Goal: Navigation & Orientation: Find specific page/section

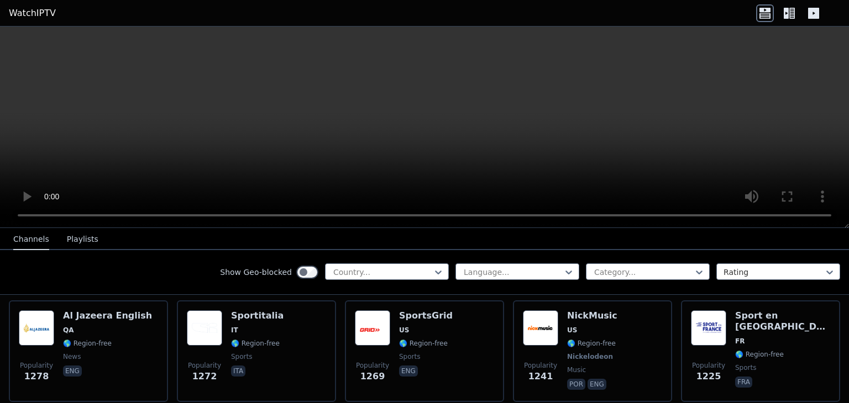
scroll to position [1342, 0]
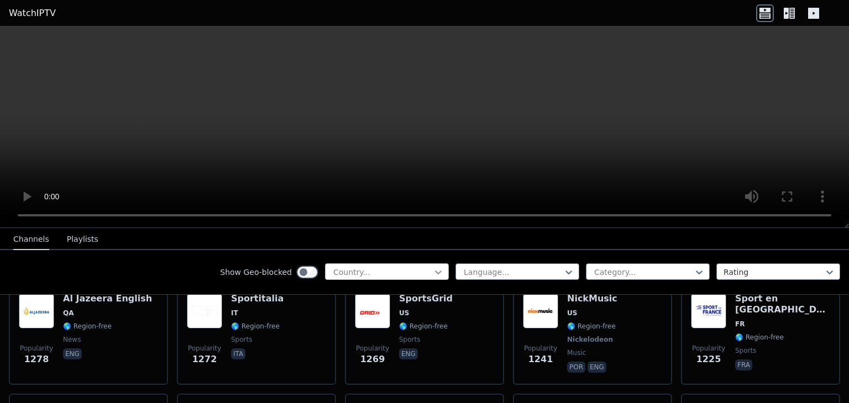
click at [433, 274] on icon at bounding box center [438, 272] width 11 height 11
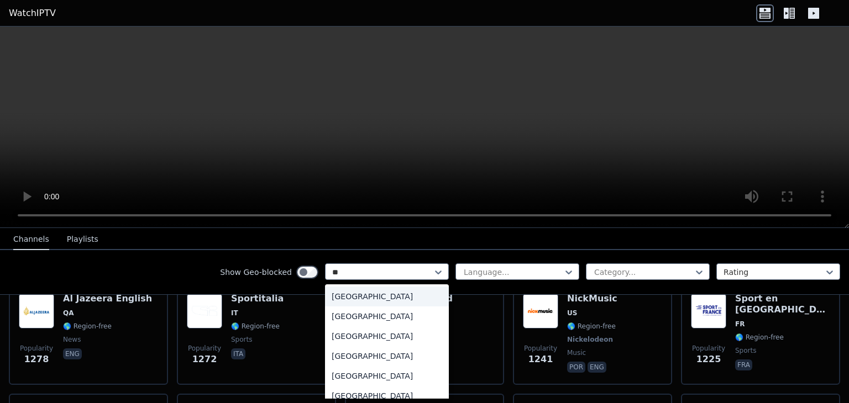
type input "***"
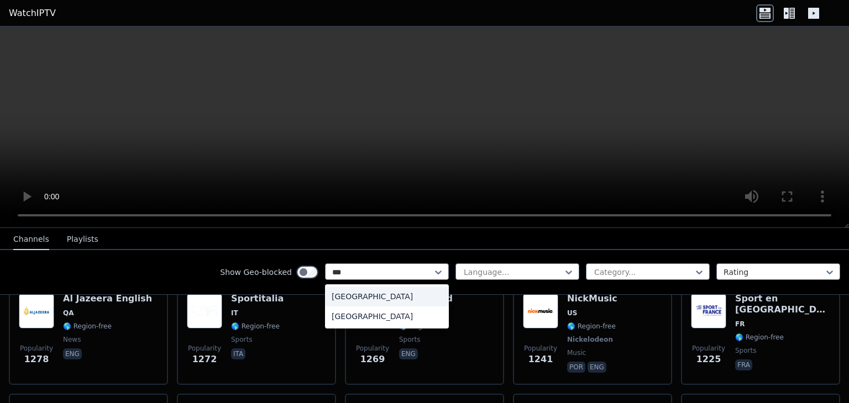
click at [394, 298] on div "[GEOGRAPHIC_DATA]" at bounding box center [387, 297] width 124 height 20
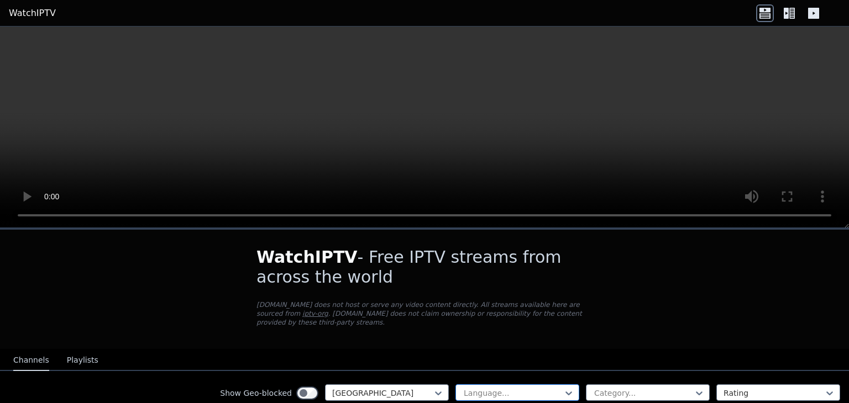
click at [531, 388] on div at bounding box center [513, 393] width 101 height 11
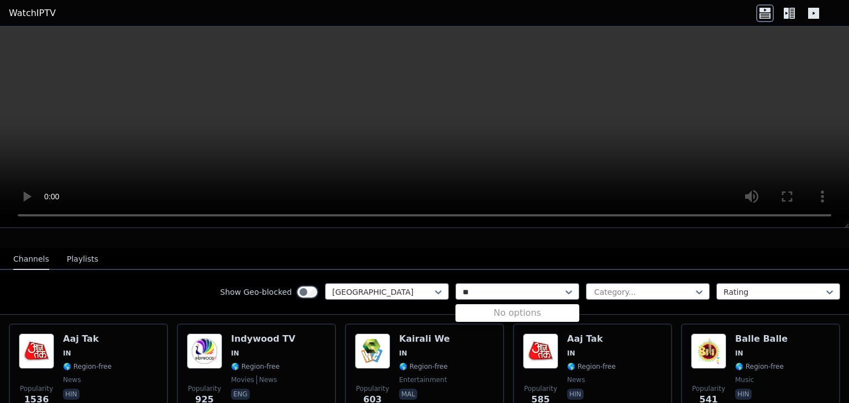
scroll to position [82, 0]
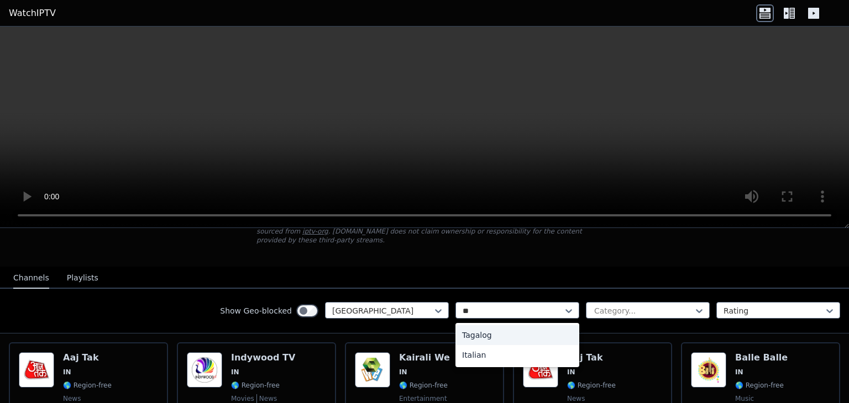
type input "*"
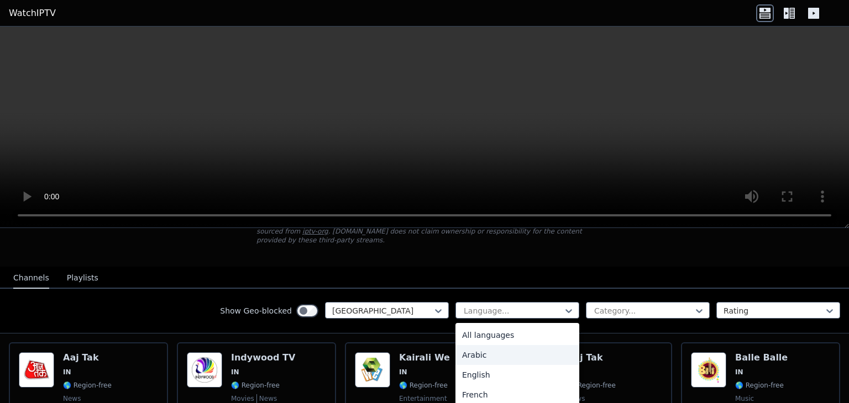
click at [206, 299] on div "Show Geo-blocked India 22 results available. Use Up and Down to choose options,…" at bounding box center [424, 311] width 849 height 45
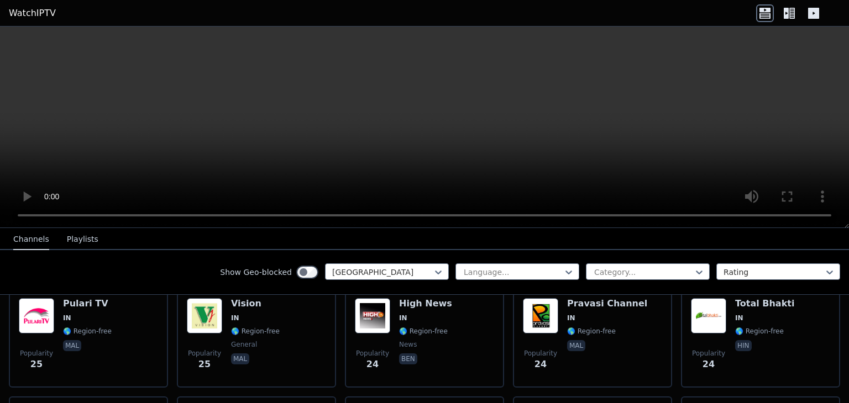
scroll to position [2366, 0]
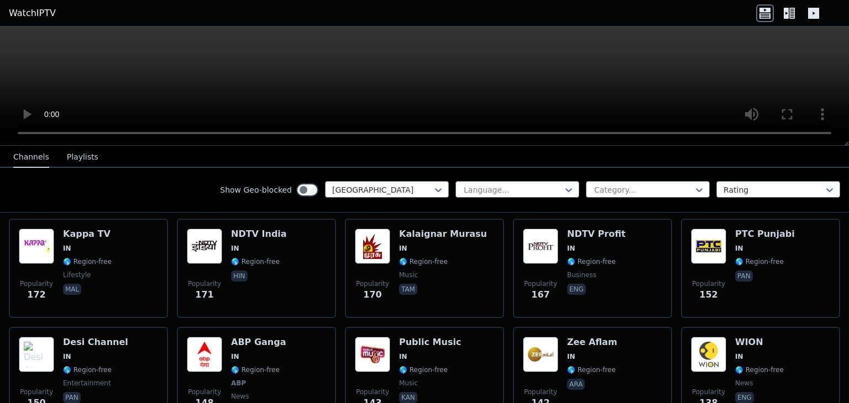
scroll to position [0, 0]
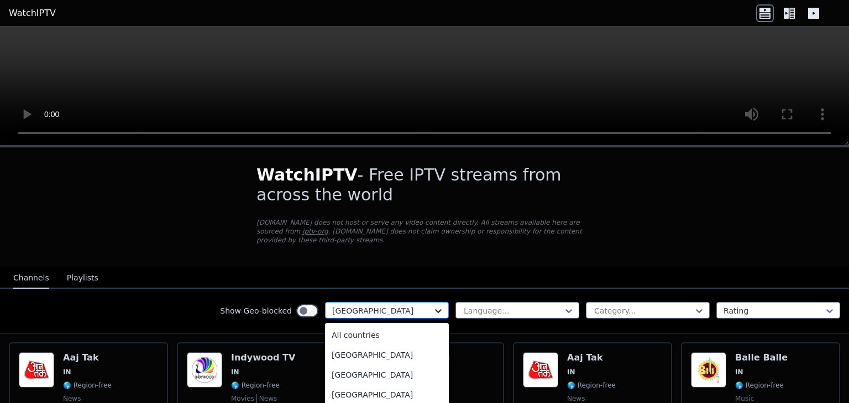
click at [433, 306] on icon at bounding box center [438, 311] width 11 height 11
type input "****"
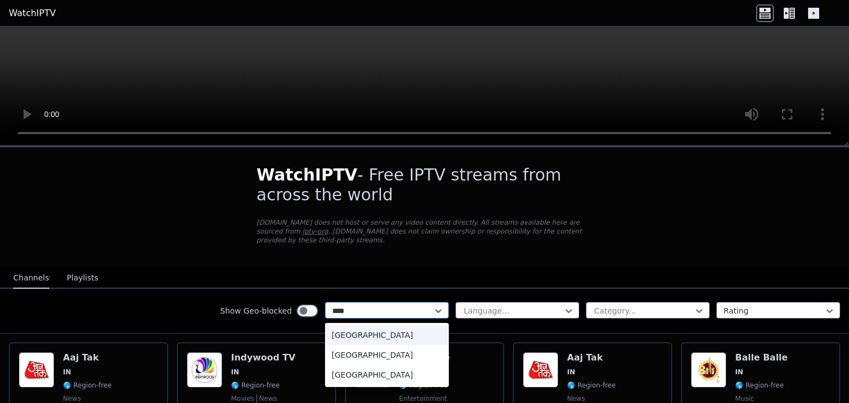
scroll to position [0, 0]
click at [349, 365] on div "[GEOGRAPHIC_DATA]" at bounding box center [387, 375] width 124 height 20
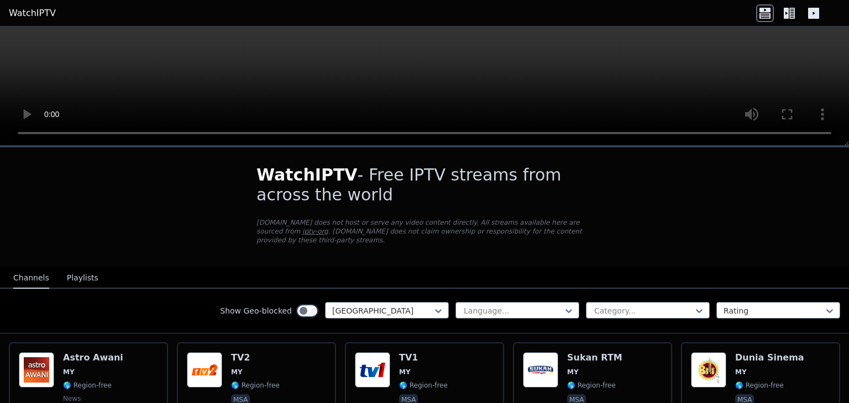
click at [285, 302] on div "Show Geo-blocked" at bounding box center [269, 311] width 98 height 18
click at [365, 306] on div at bounding box center [382, 311] width 101 height 11
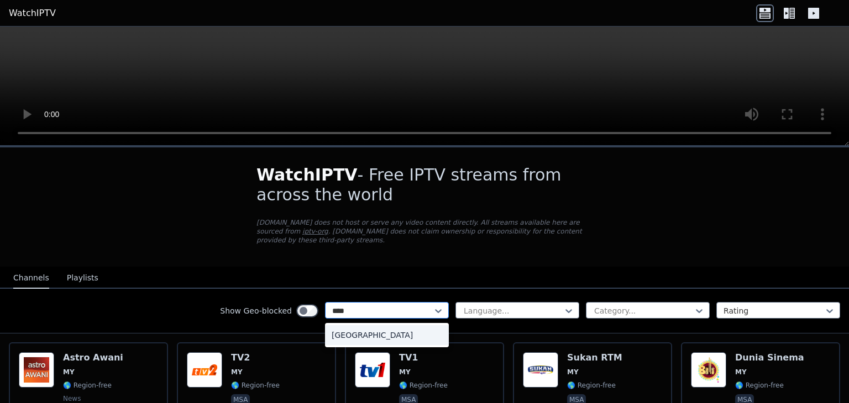
type input "*****"
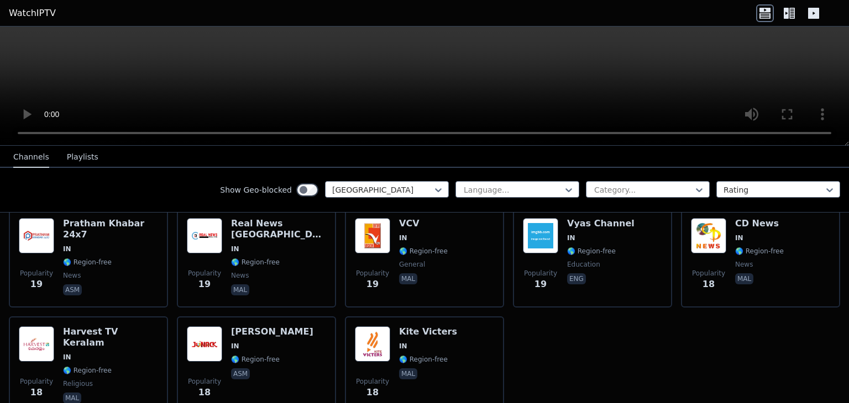
scroll to position [3010, 0]
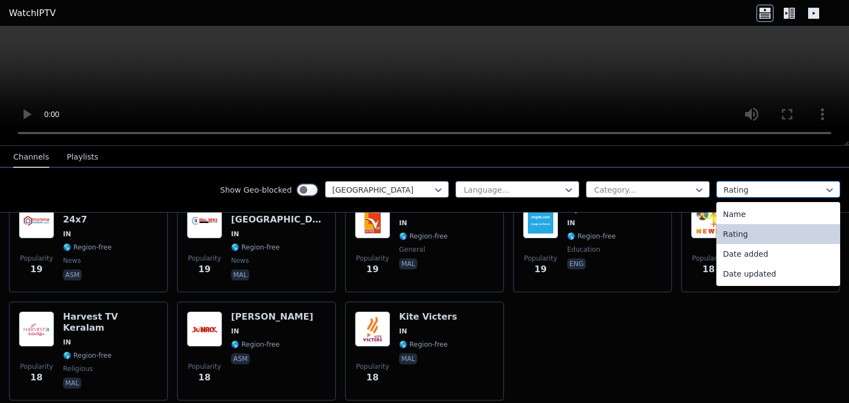
click at [768, 193] on div at bounding box center [773, 190] width 101 height 11
click at [694, 192] on icon at bounding box center [699, 190] width 11 height 11
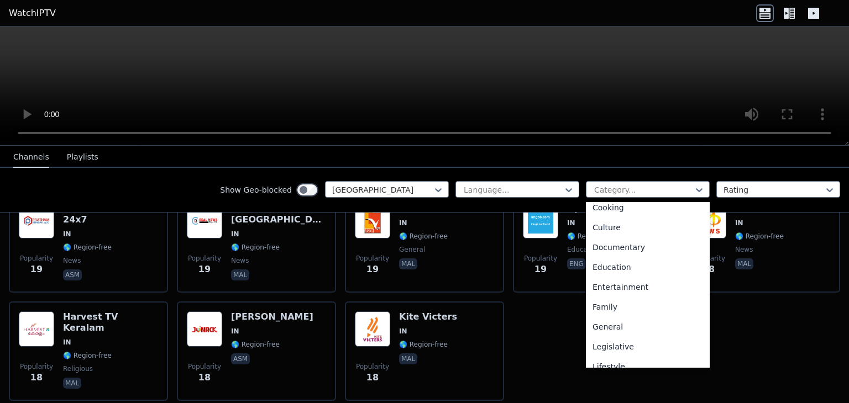
scroll to position [128, 0]
click at [636, 290] on div "Entertainment" at bounding box center [648, 285] width 124 height 20
